Goal: Information Seeking & Learning: Check status

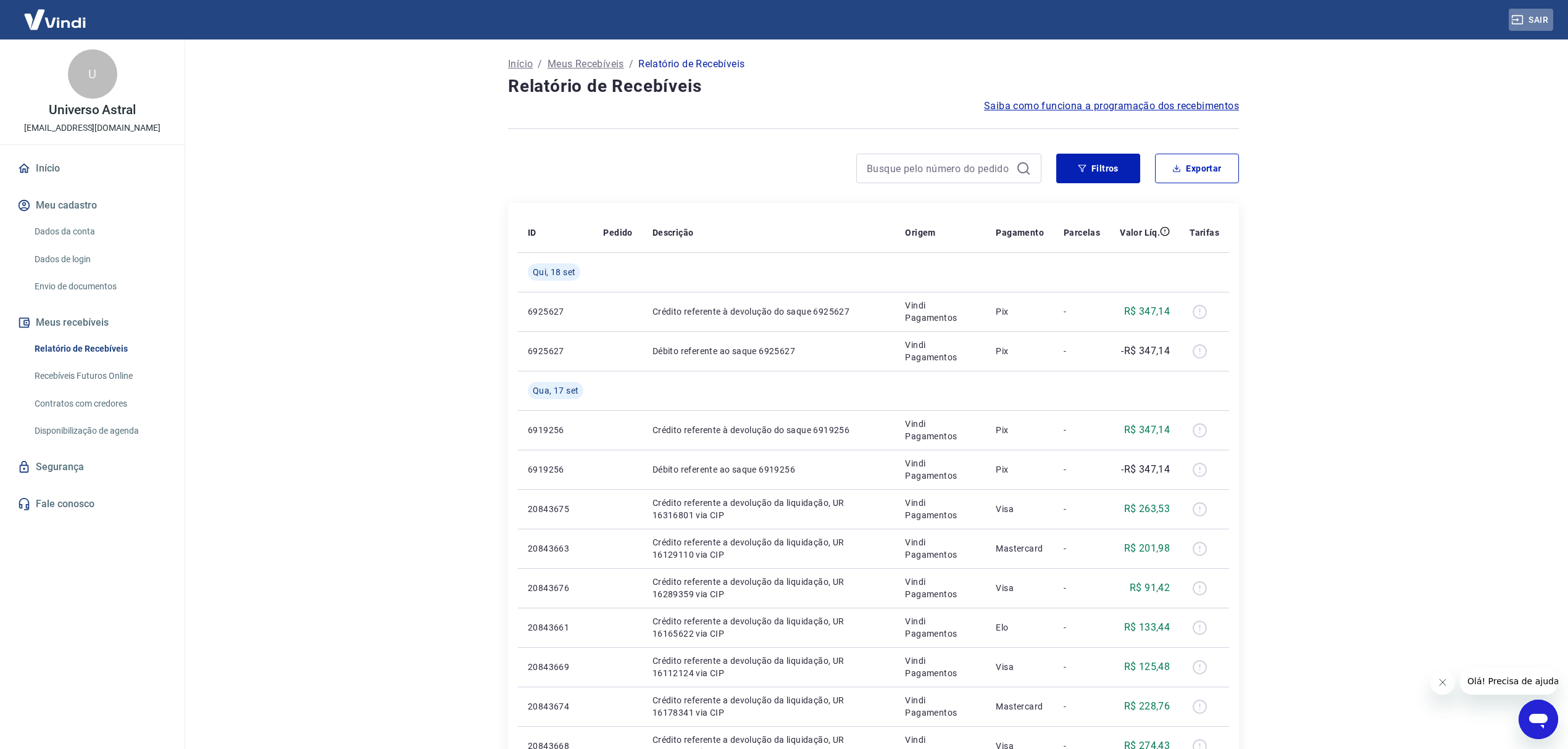
click at [1551, 16] on button "Sair" at bounding box center [1531, 20] width 44 height 23
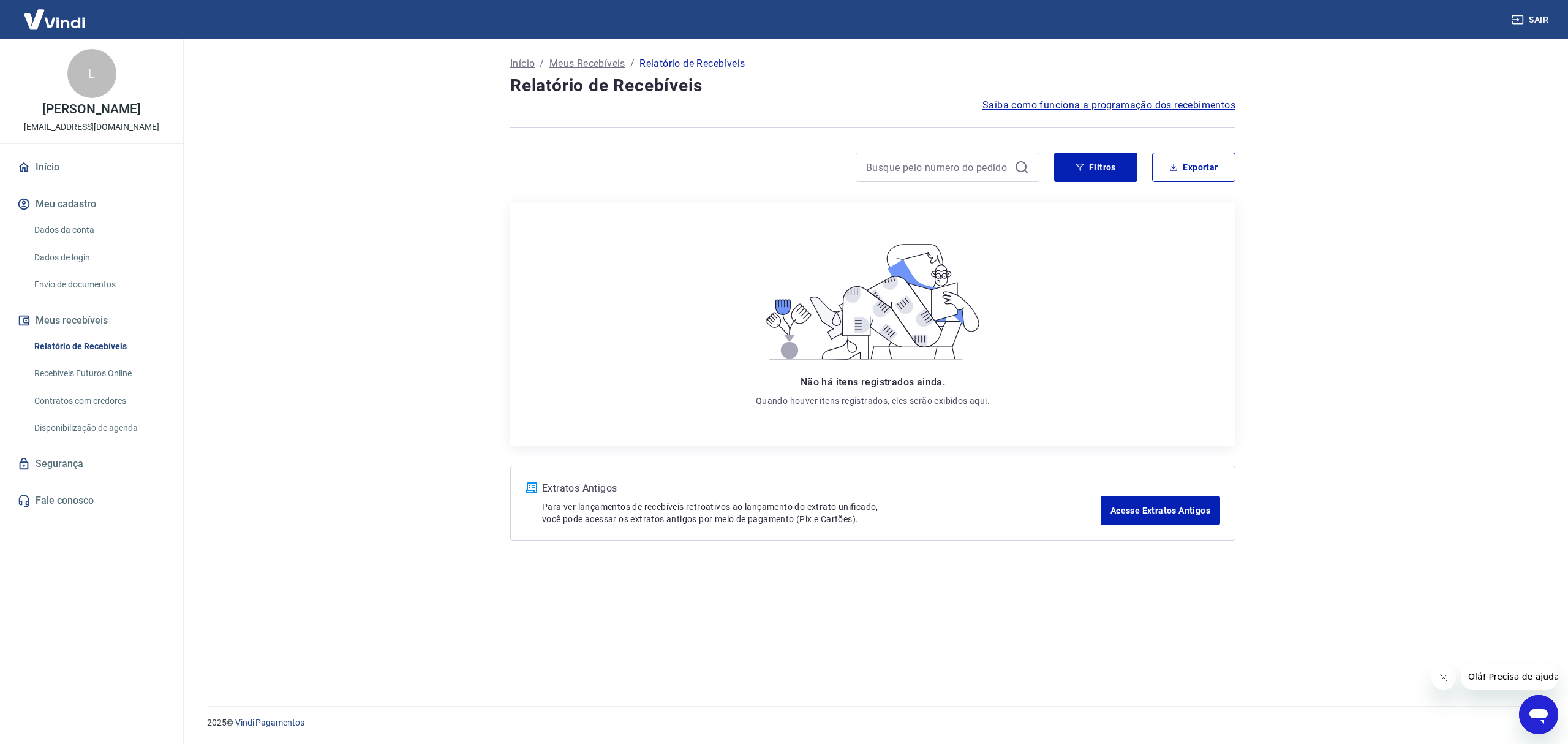
click at [86, 222] on link "Dados da conta" at bounding box center [99, 231] width 139 height 25
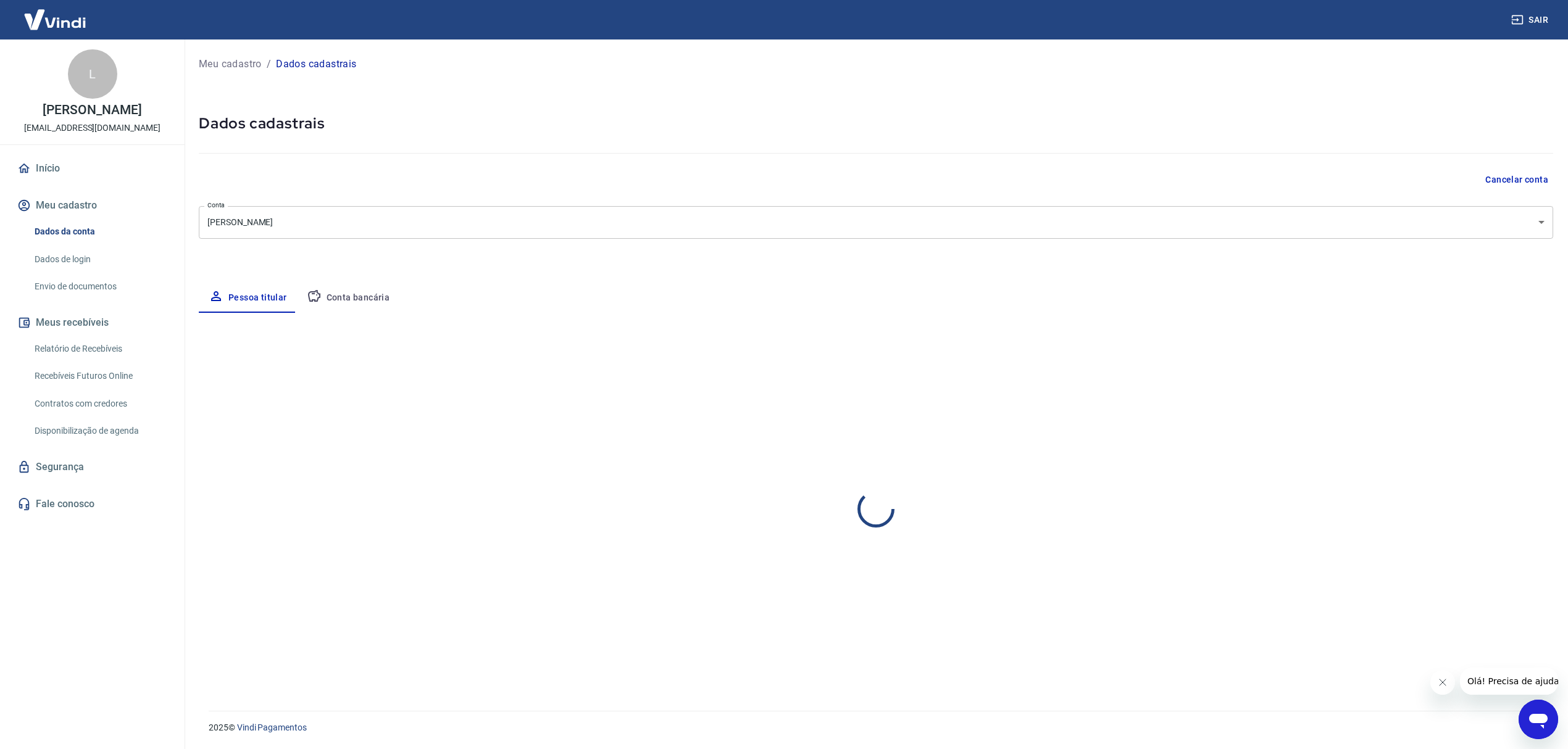
select select "RJ"
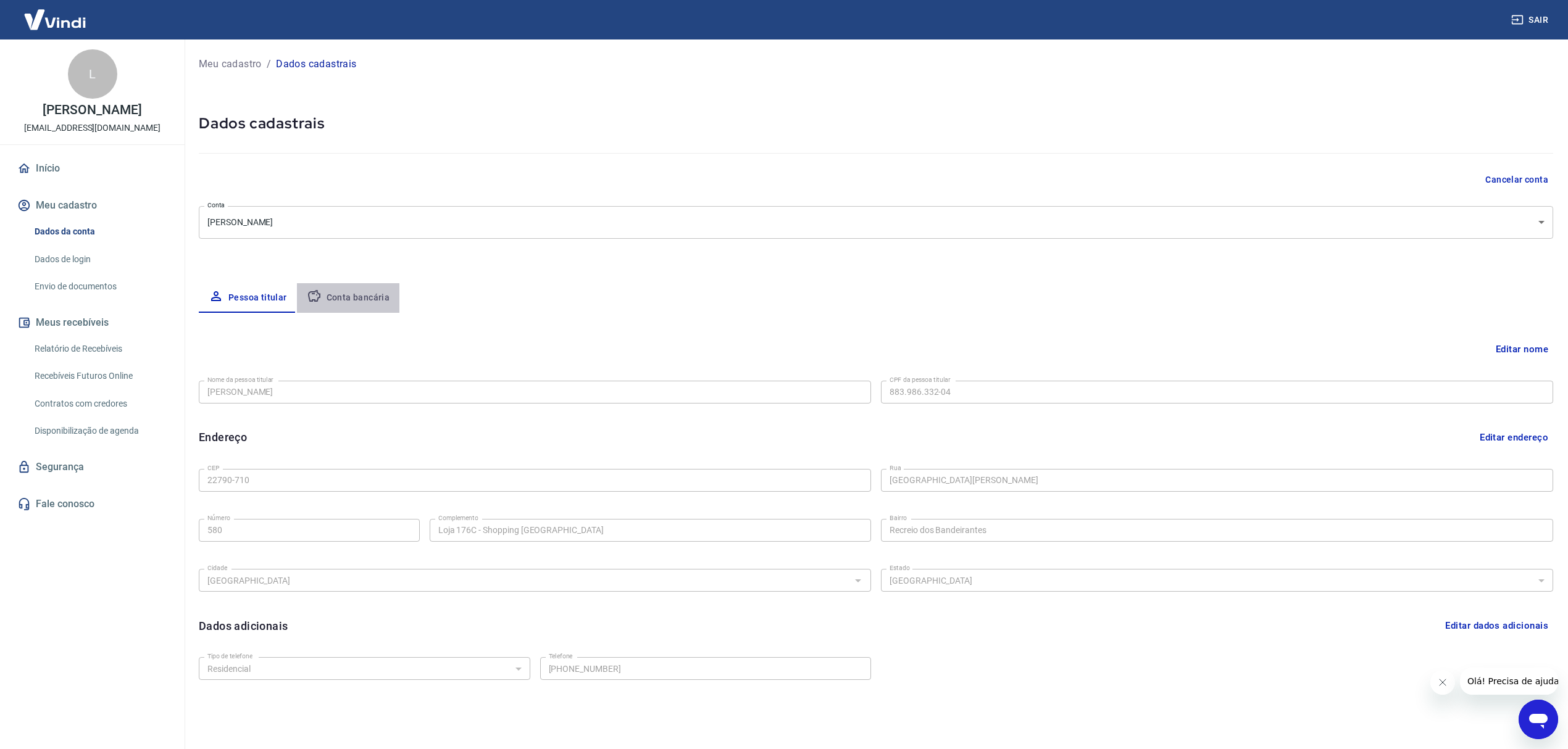
click at [380, 299] on button "Conta bancária" at bounding box center [348, 298] width 103 height 30
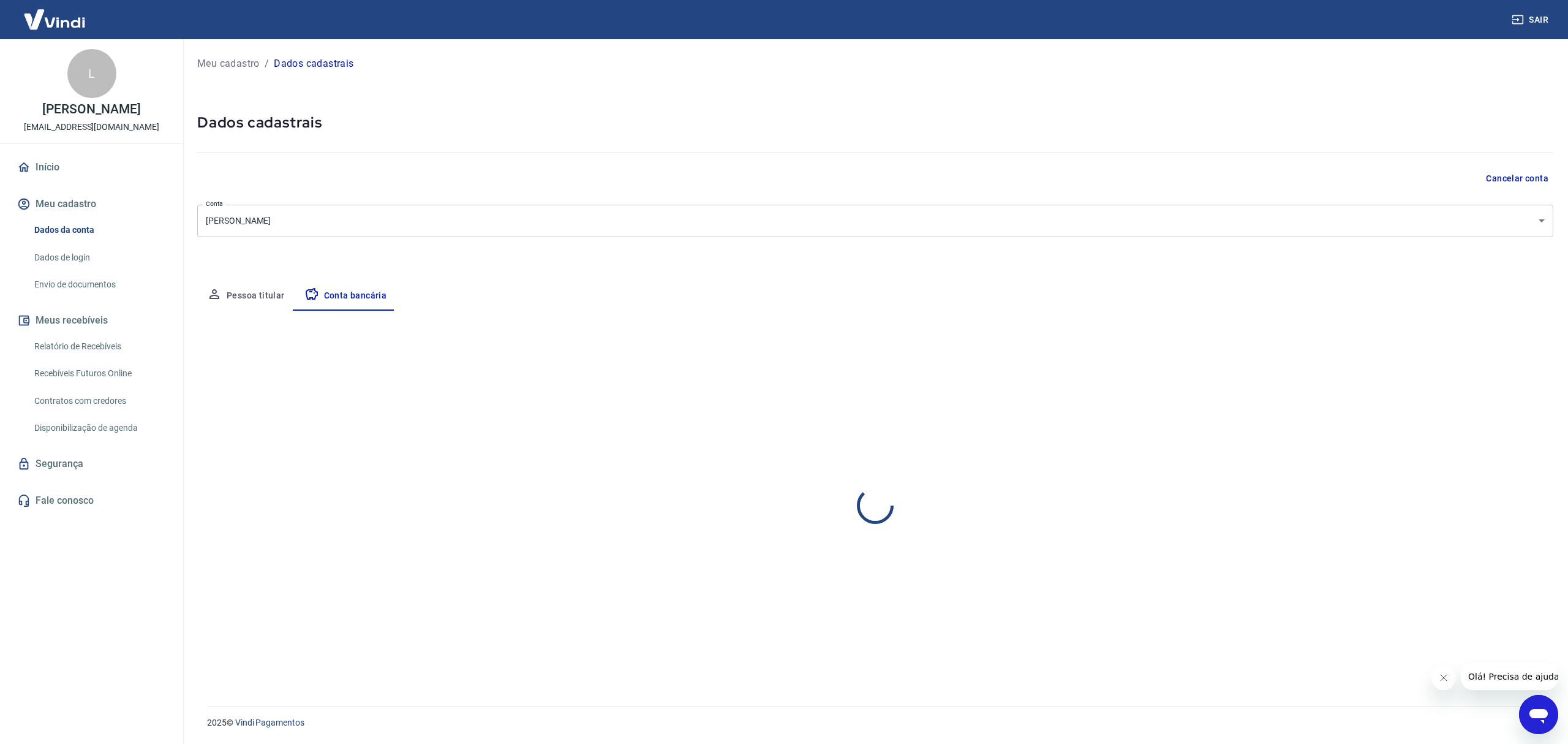
select select "1"
click at [71, 256] on link "Dados de login" at bounding box center [99, 258] width 139 height 25
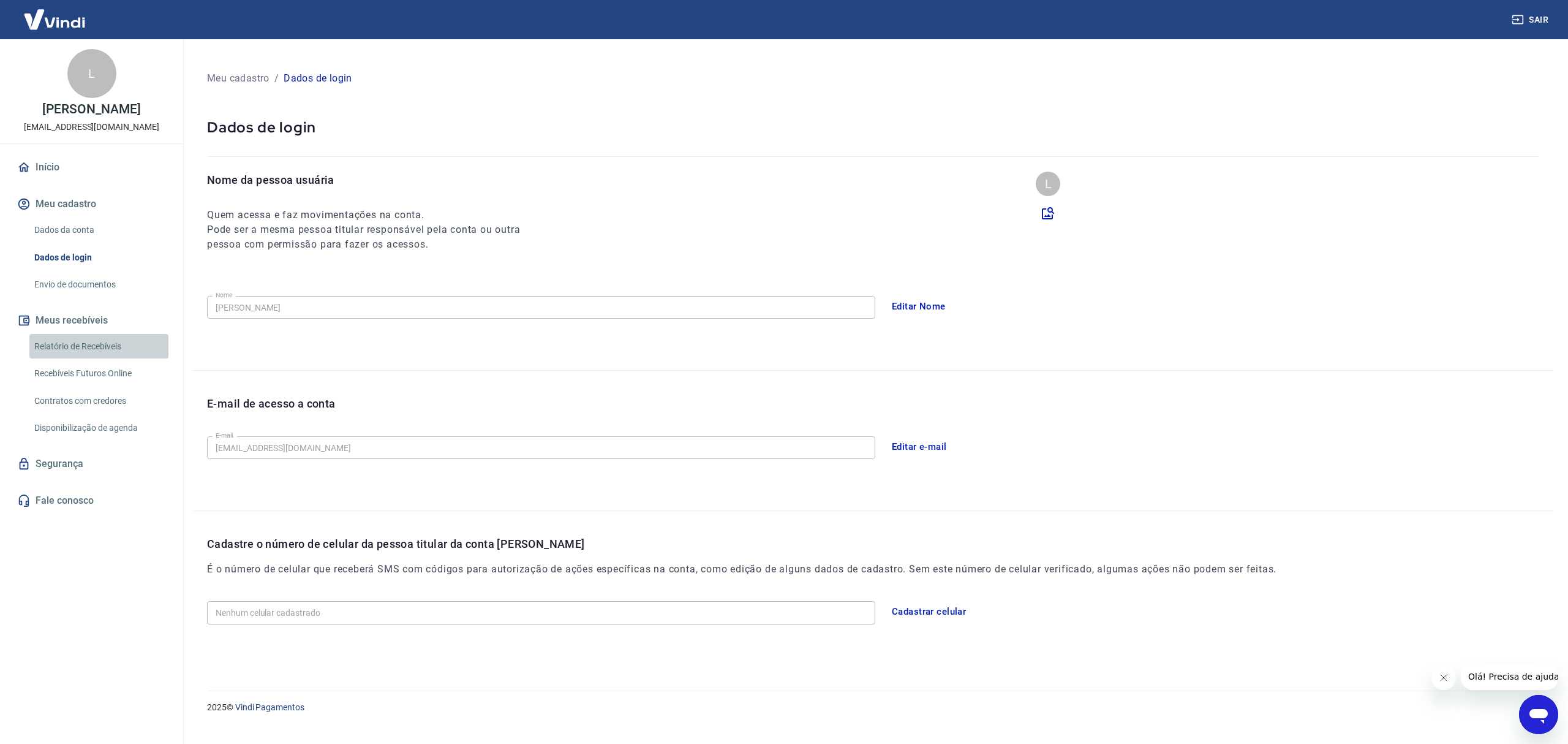
drag, startPoint x: 71, startPoint y: 256, endPoint x: 44, endPoint y: 358, distance: 105.5
click at [44, 358] on link "Relatório de Recebíveis" at bounding box center [99, 347] width 139 height 25
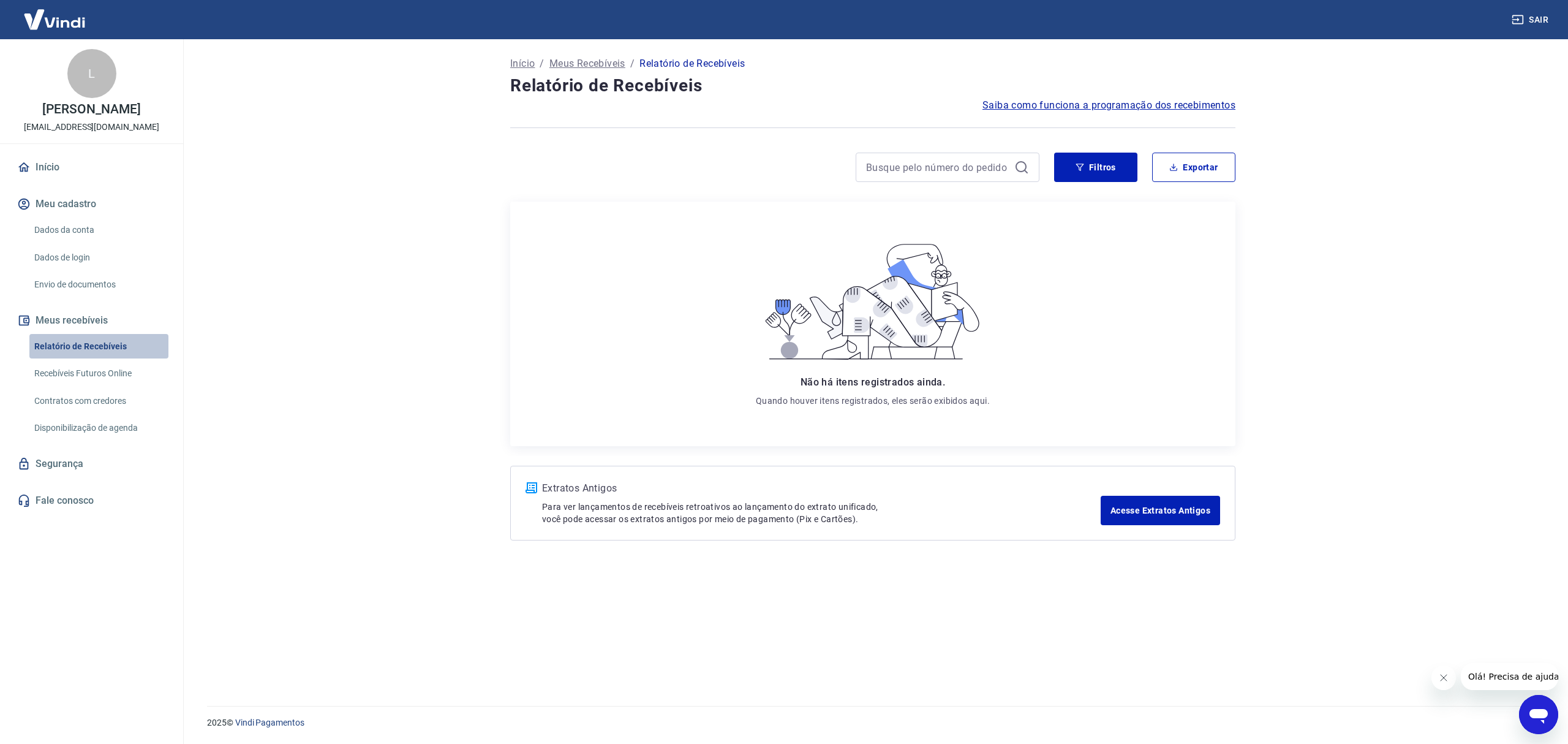
drag, startPoint x: 44, startPoint y: 358, endPoint x: 45, endPoint y: 364, distance: 6.1
drag, startPoint x: 45, startPoint y: 364, endPoint x: 40, endPoint y: 388, distance: 24.5
click at [40, 388] on link "Contratos com credores" at bounding box center [99, 401] width 139 height 25
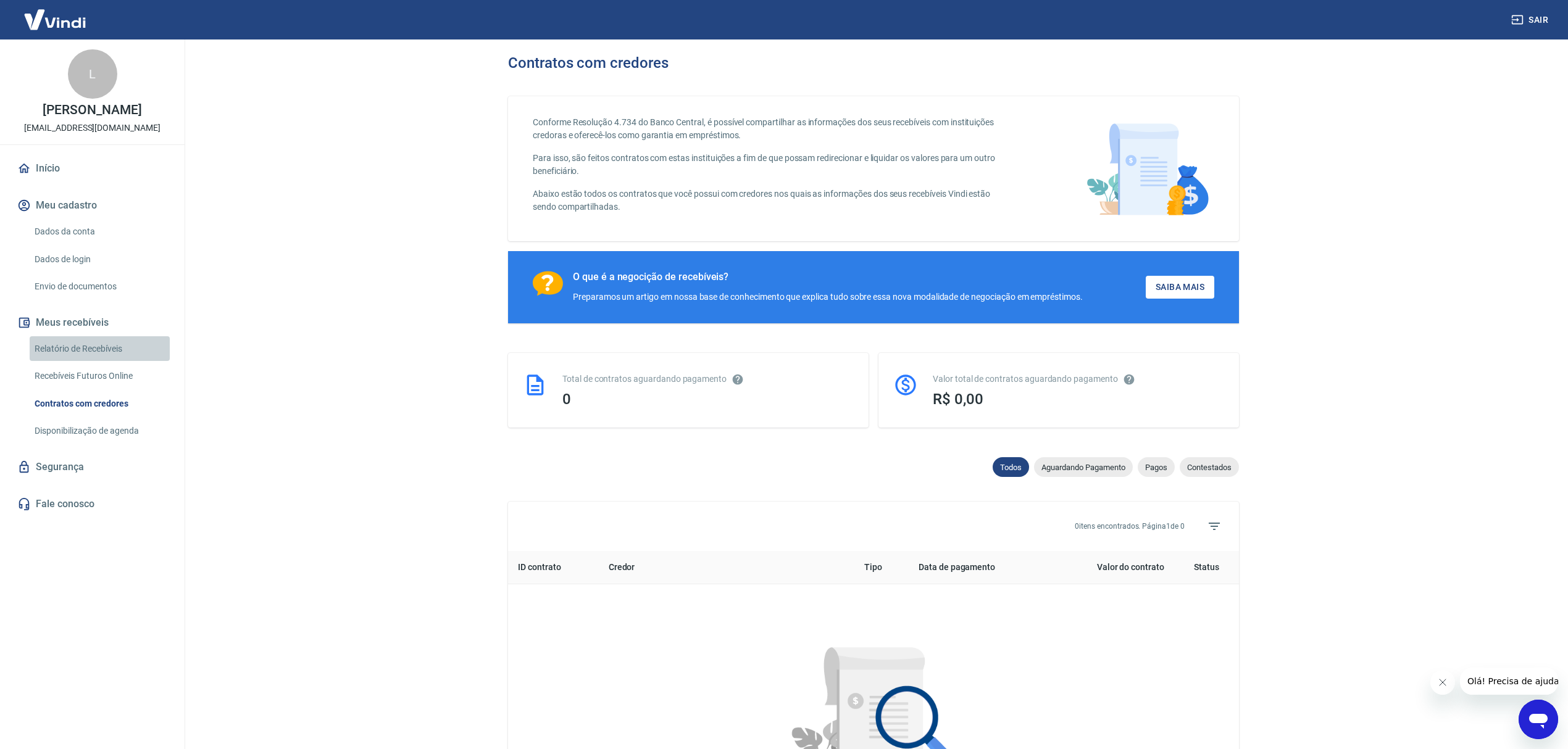
click at [103, 350] on link "Relatório de Recebíveis" at bounding box center [100, 349] width 140 height 26
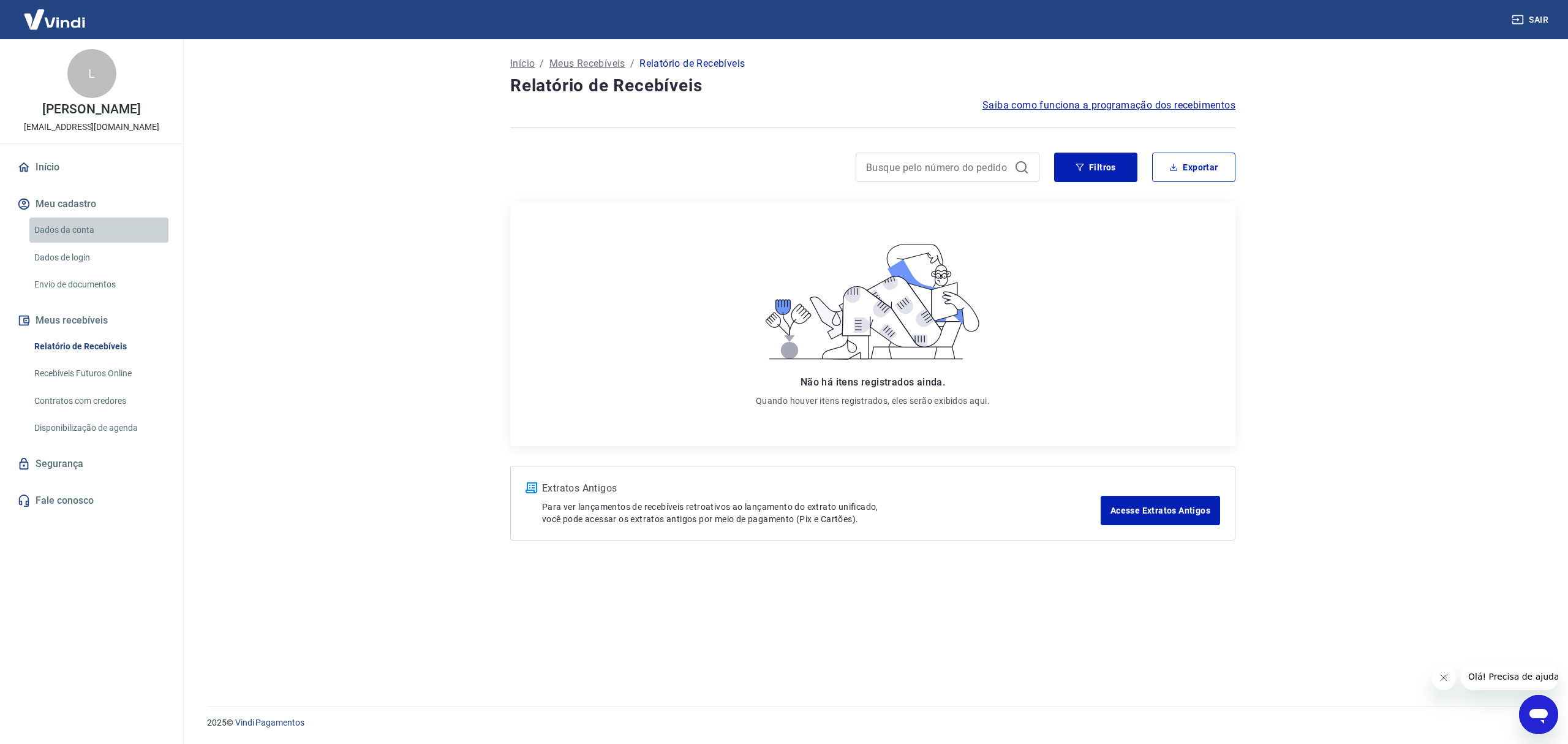
click at [30, 219] on link "Dados da conta" at bounding box center [99, 231] width 139 height 25
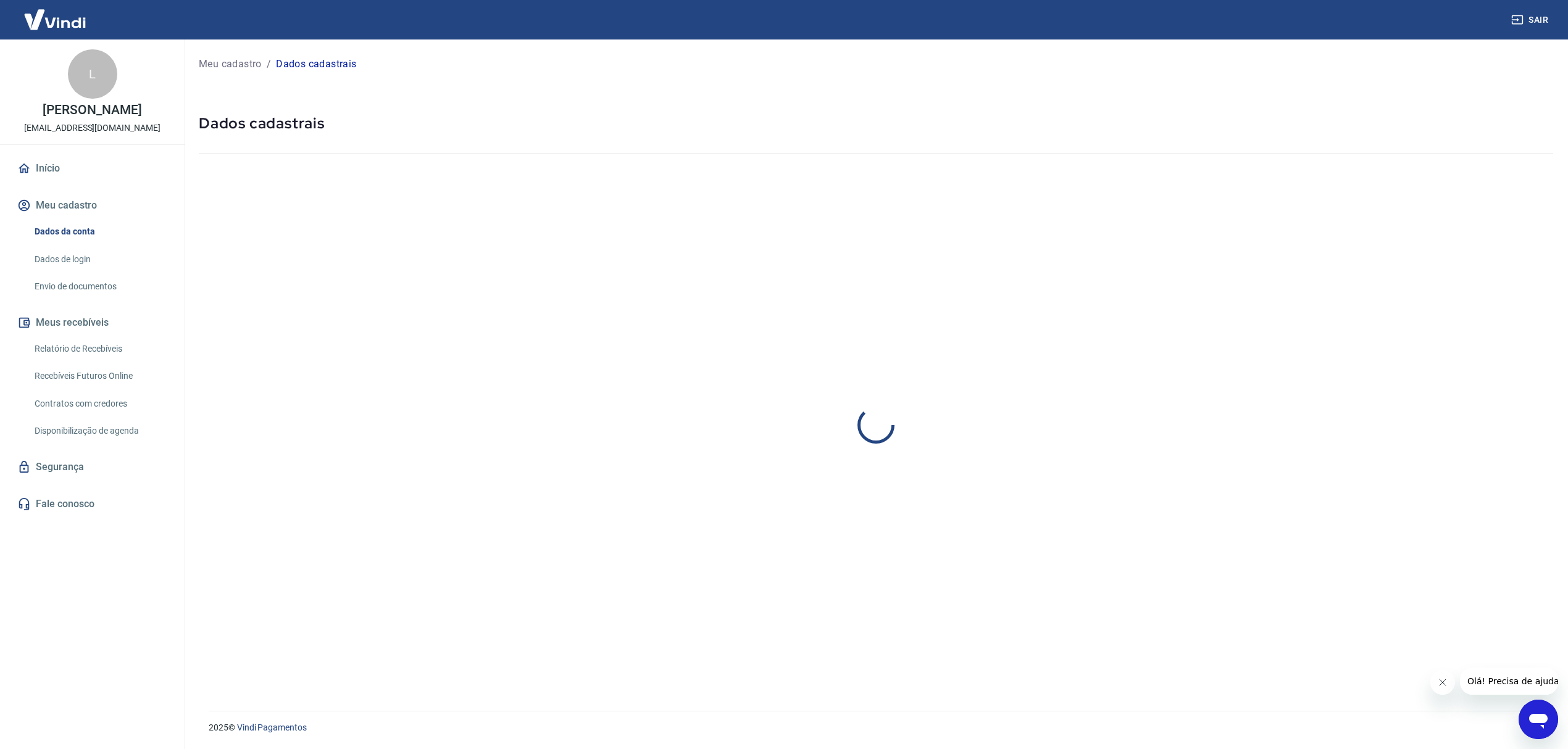
select select "RJ"
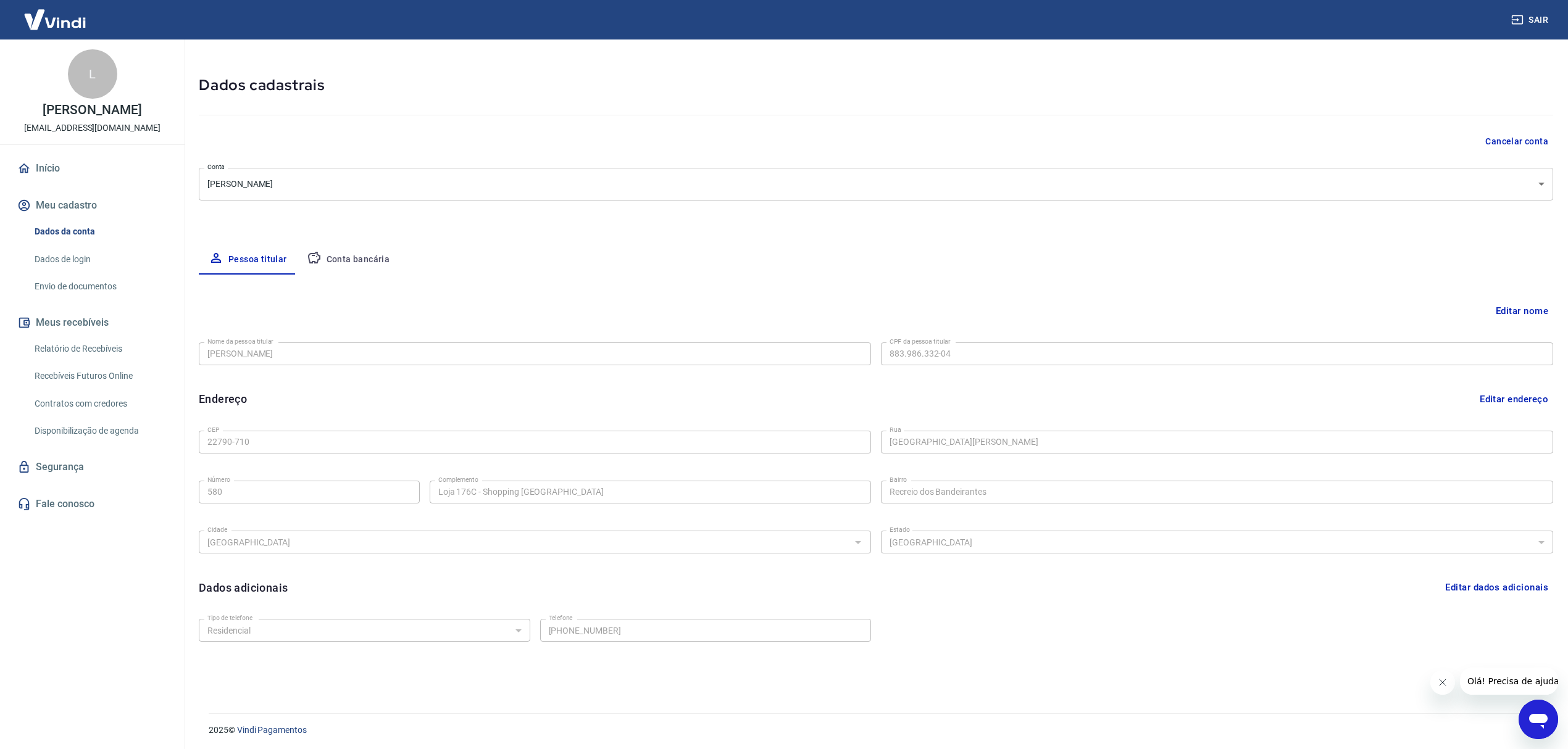
scroll to position [41, 0]
click at [93, 342] on link "Relatório de Recebíveis" at bounding box center [100, 349] width 140 height 26
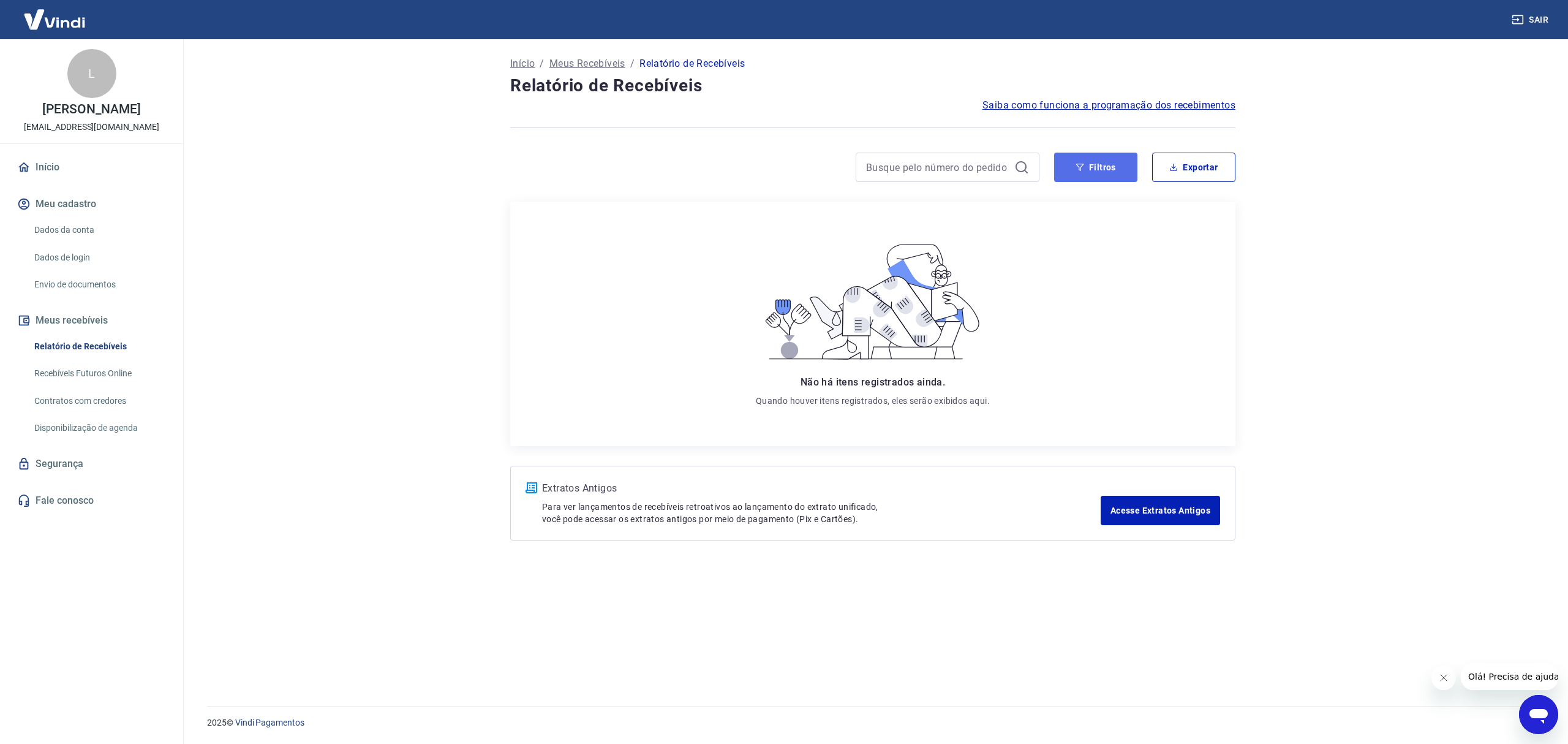
drag, startPoint x: 91, startPoint y: 339, endPoint x: 1111, endPoint y: 153, distance: 1036.8
click at [1113, 153] on button "Filtros" at bounding box center [1096, 168] width 83 height 30
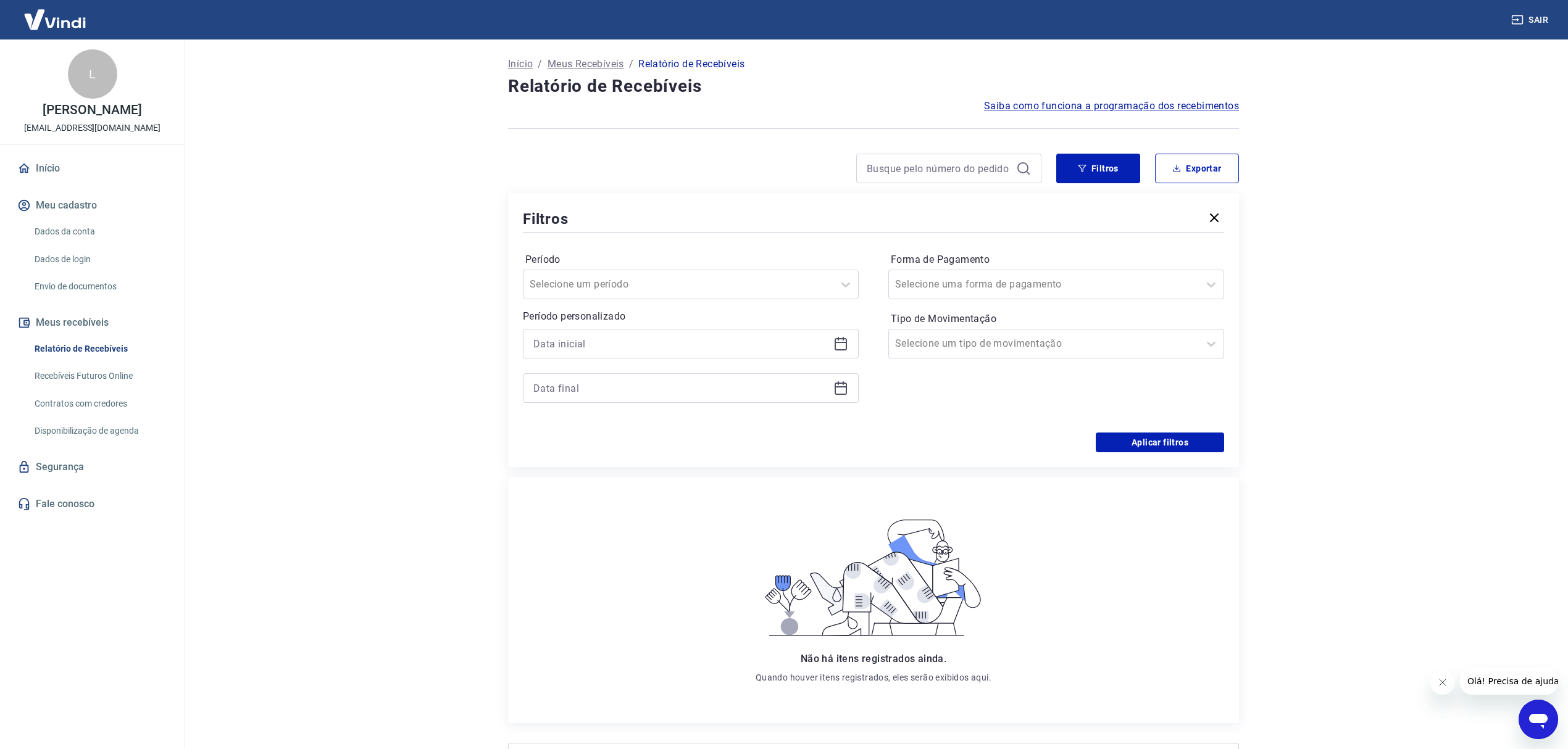
click at [576, 72] on div "Início / Meus Recebíveis / Relatório de Recebíveis" at bounding box center [873, 64] width 731 height 20
click at [576, 63] on p "Meus Recebíveis" at bounding box center [586, 64] width 76 height 15
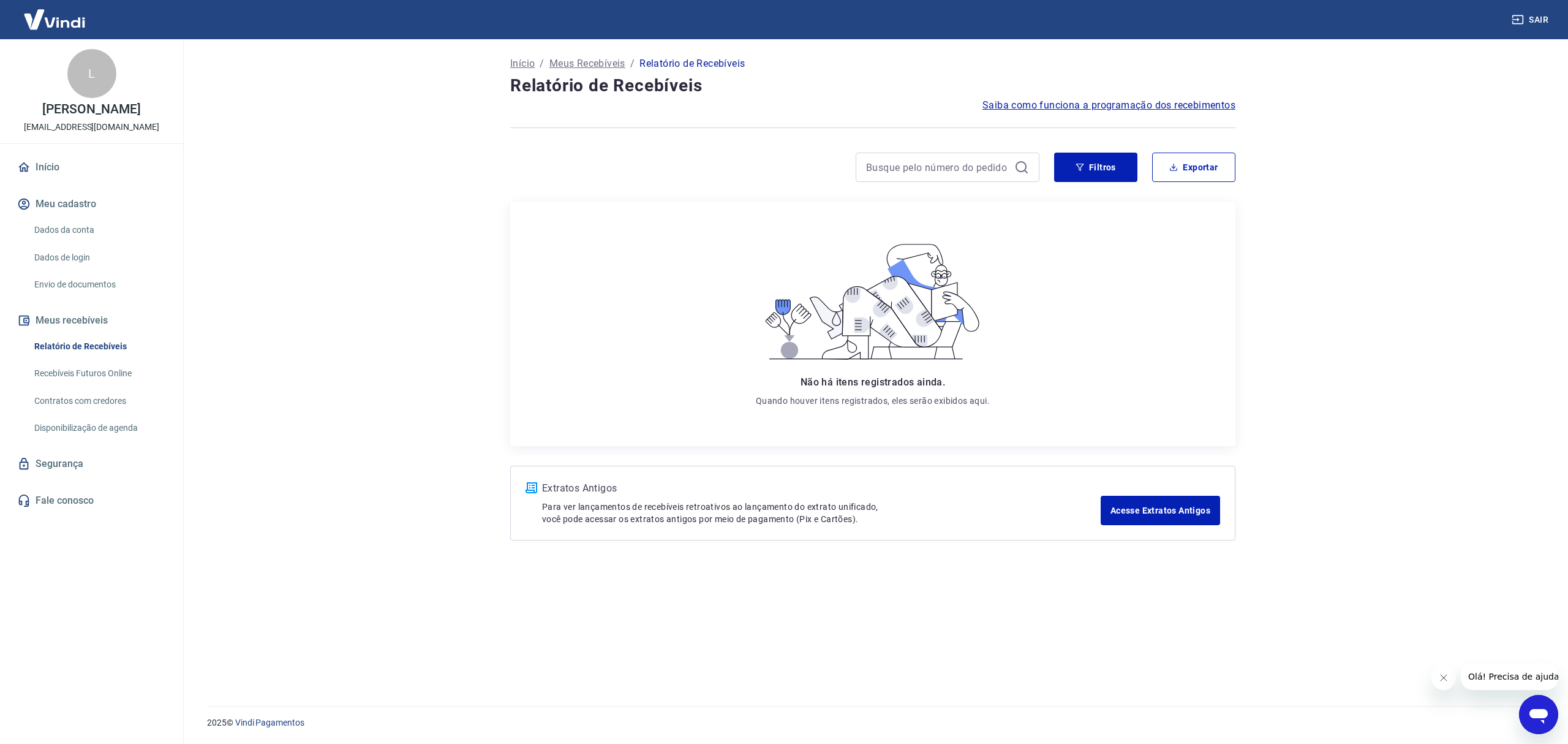
click at [85, 79] on div "L" at bounding box center [91, 73] width 49 height 49
